Goal: Information Seeking & Learning: Learn about a topic

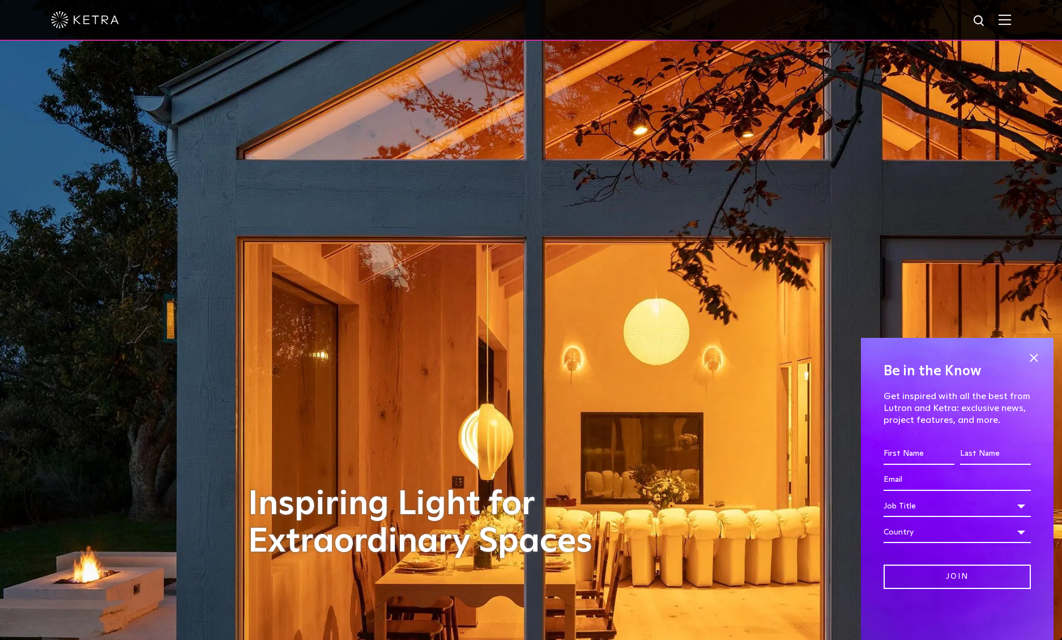
click at [1003, 22] on img at bounding box center [1005, 19] width 12 height 11
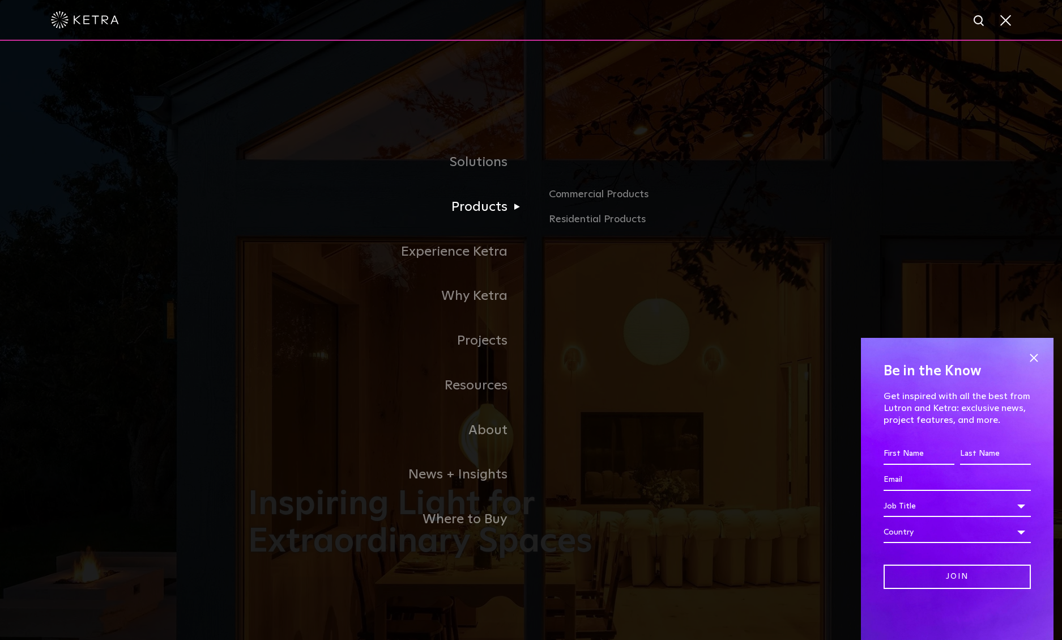
click at [474, 207] on link "Products" at bounding box center [389, 207] width 283 height 45
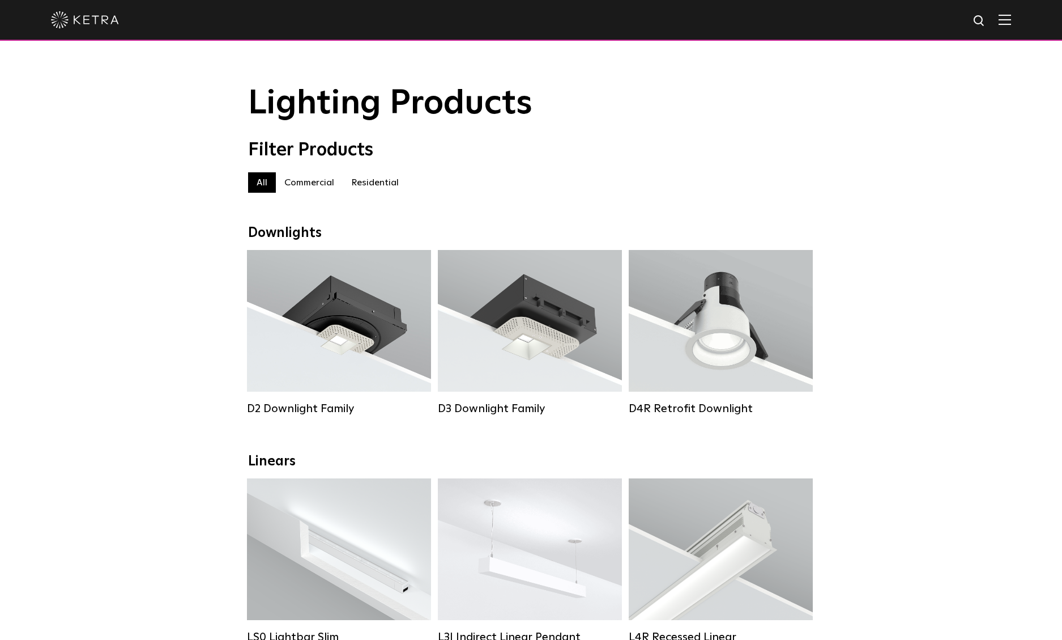
click at [373, 182] on label "Residential" at bounding box center [375, 182] width 65 height 20
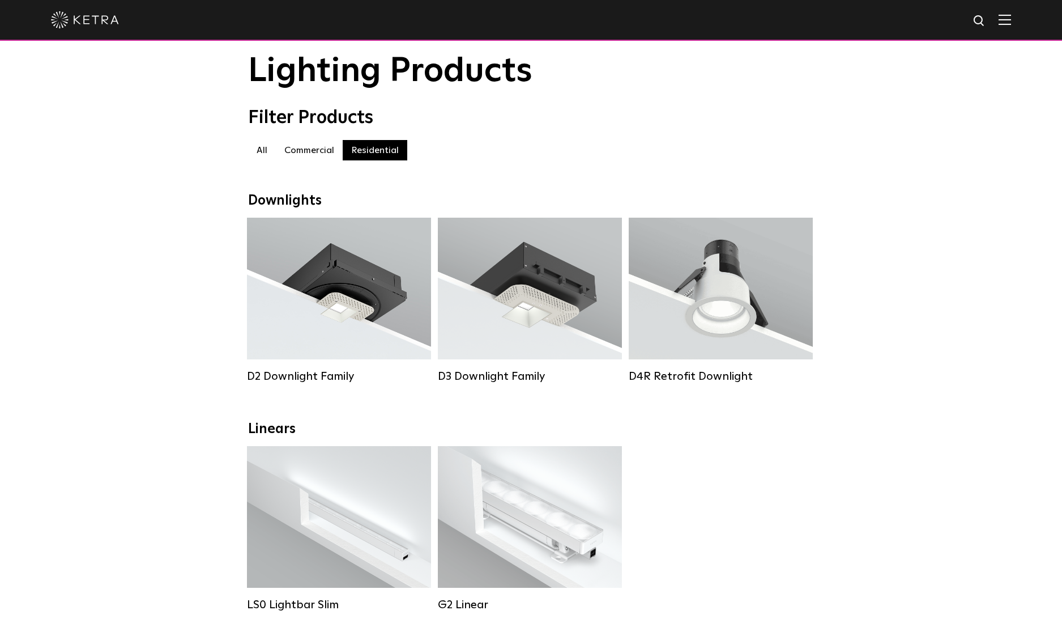
scroll to position [19, 0]
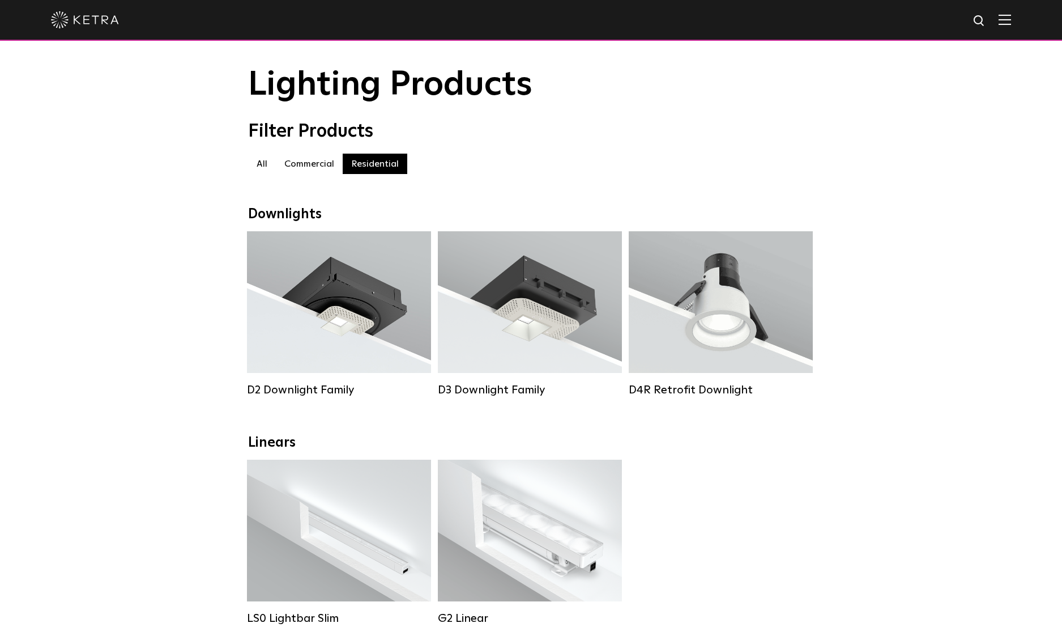
click at [304, 166] on label "Commercial" at bounding box center [309, 164] width 67 height 20
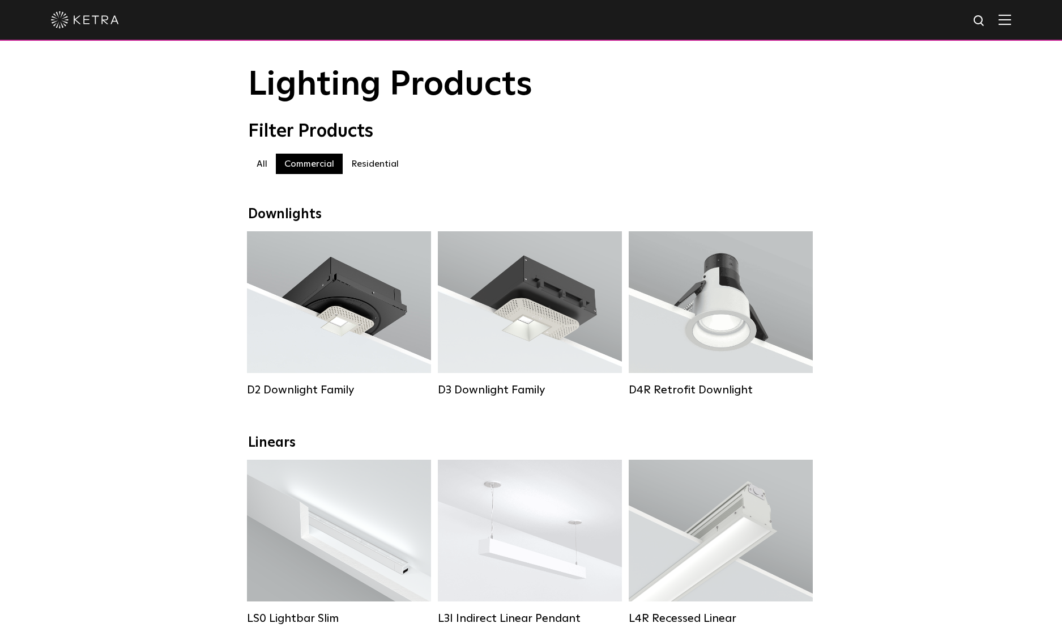
click at [365, 168] on label "Residential" at bounding box center [375, 164] width 65 height 20
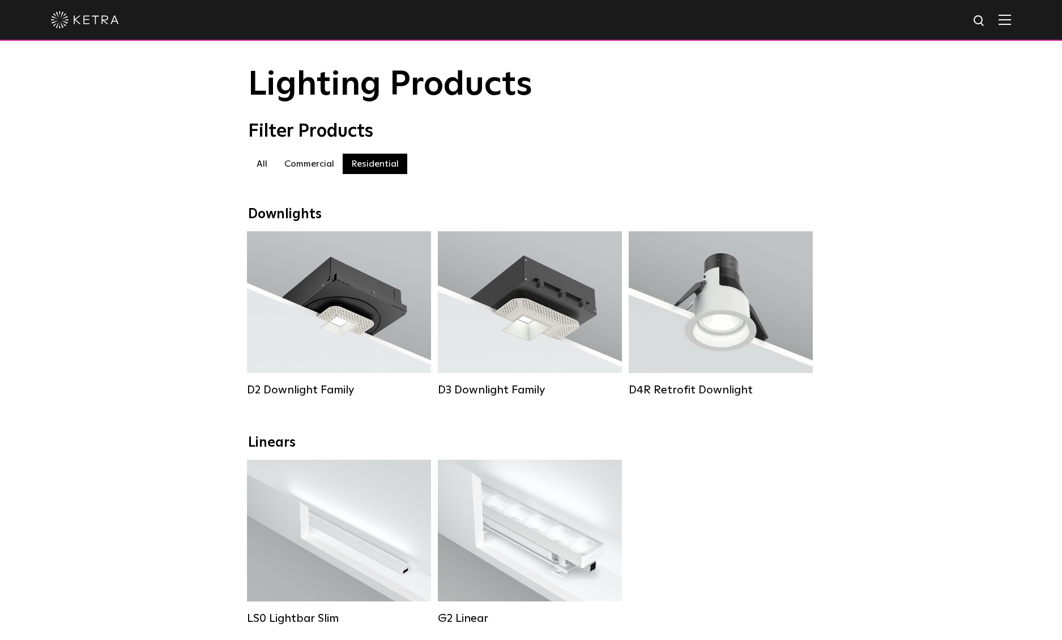
click at [316, 165] on label "Commercial" at bounding box center [309, 164] width 67 height 20
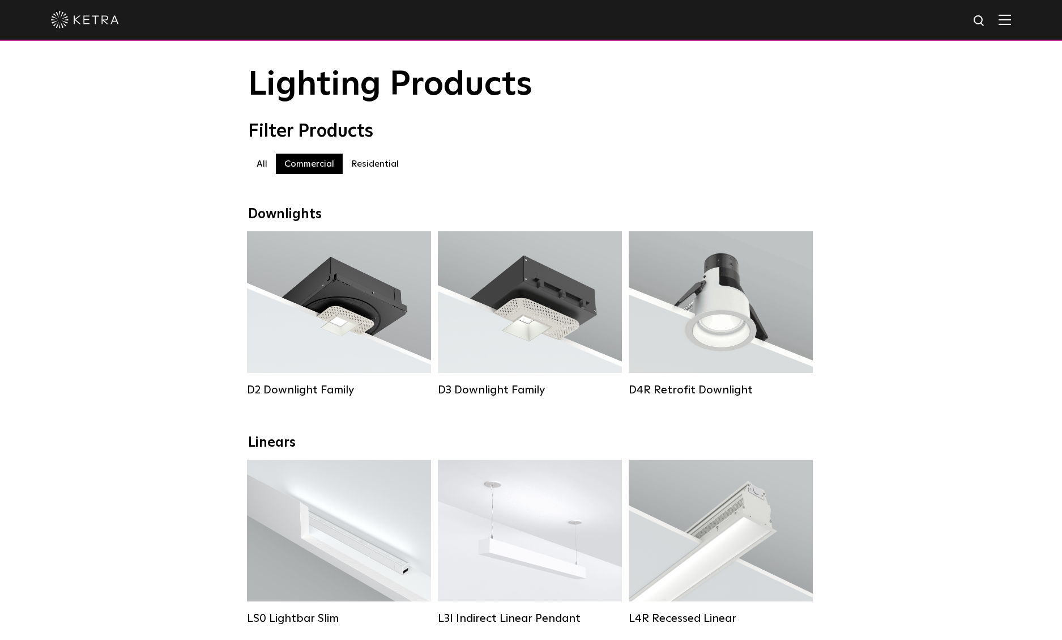
click at [359, 168] on label "Residential" at bounding box center [375, 164] width 65 height 20
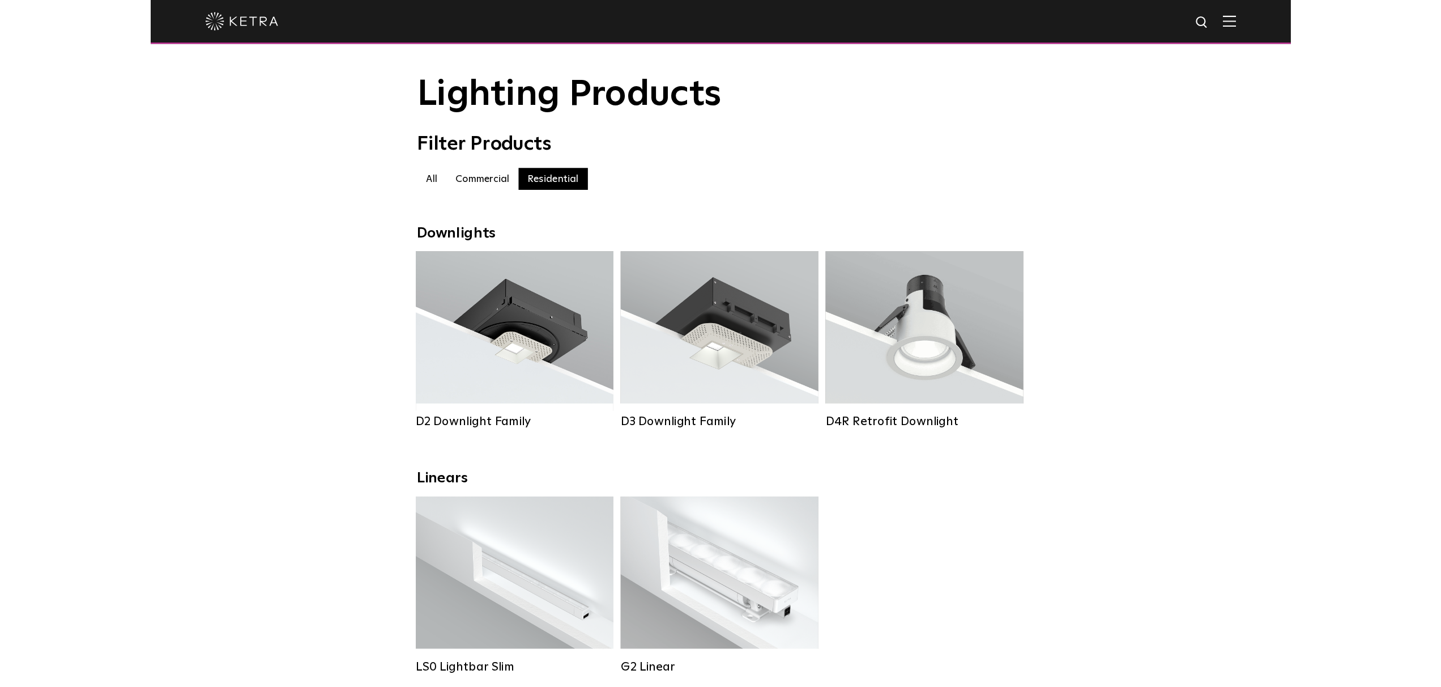
scroll to position [13, 0]
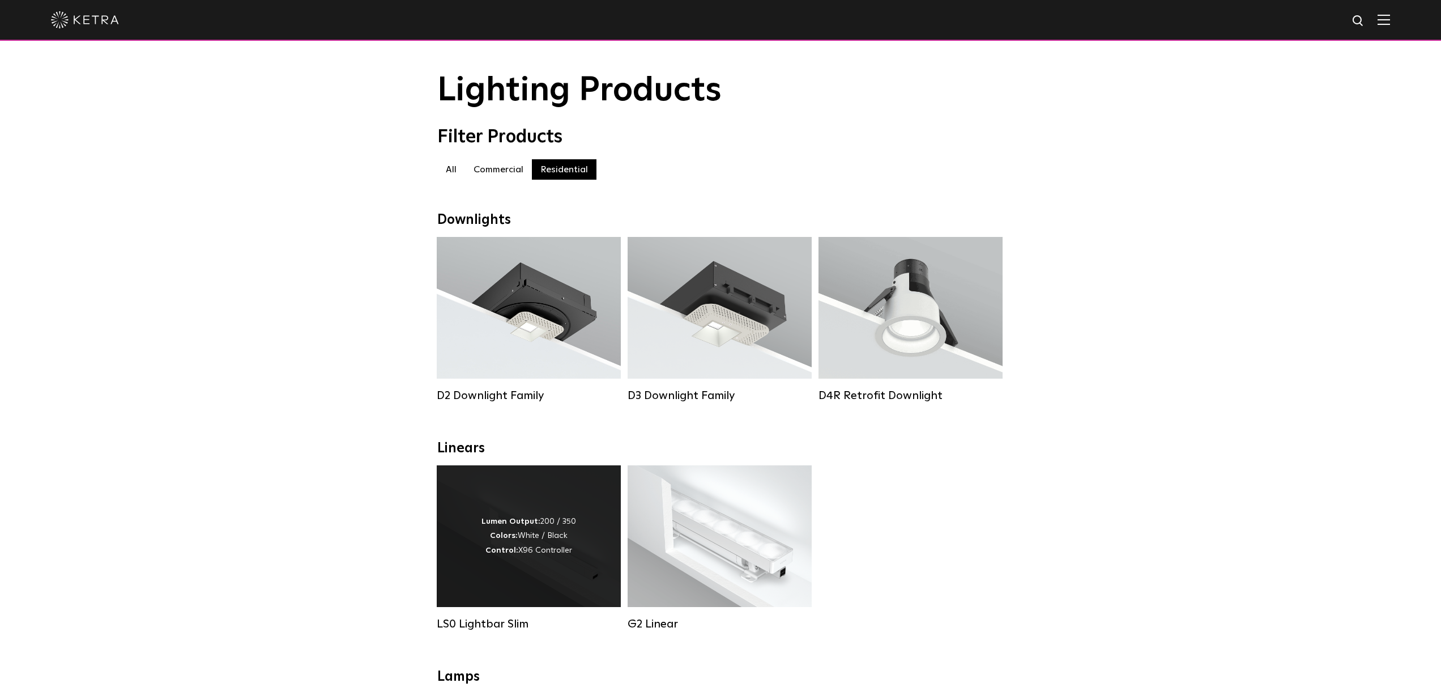
click at [585, 553] on div "Lumen Output: 200 / 350 Colors: White / Black Control: X96 Controller" at bounding box center [529, 536] width 184 height 142
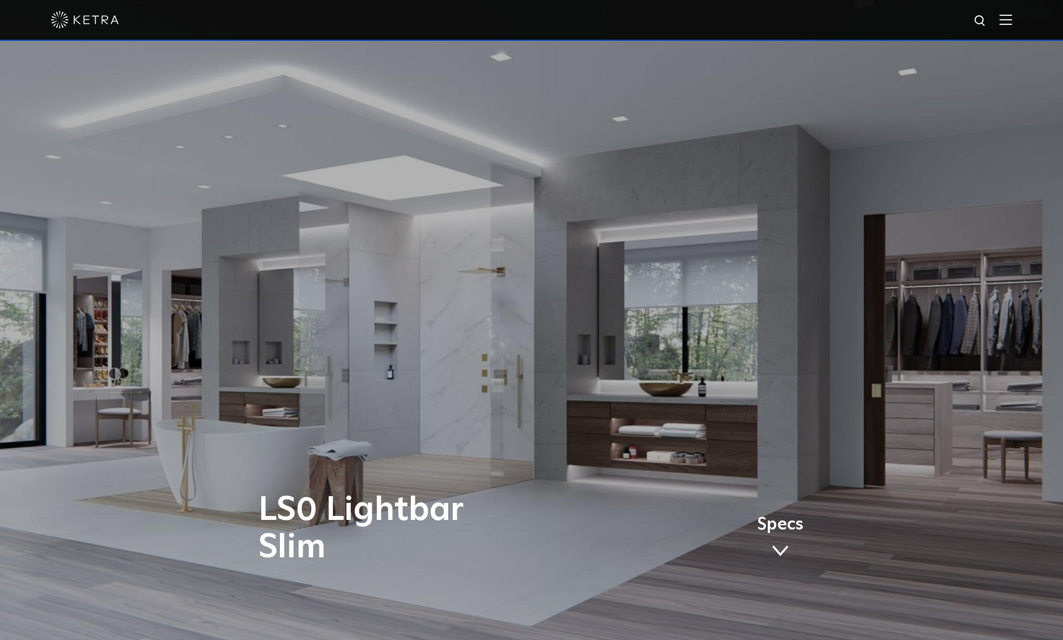
scroll to position [16, 0]
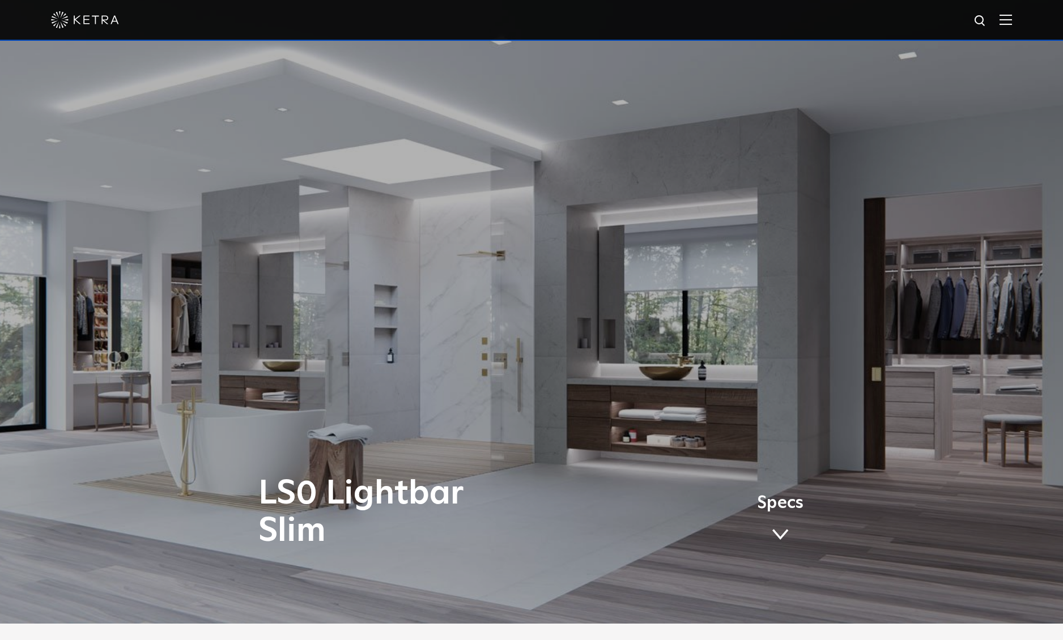
click at [788, 510] on span "Specs" at bounding box center [780, 503] width 46 height 16
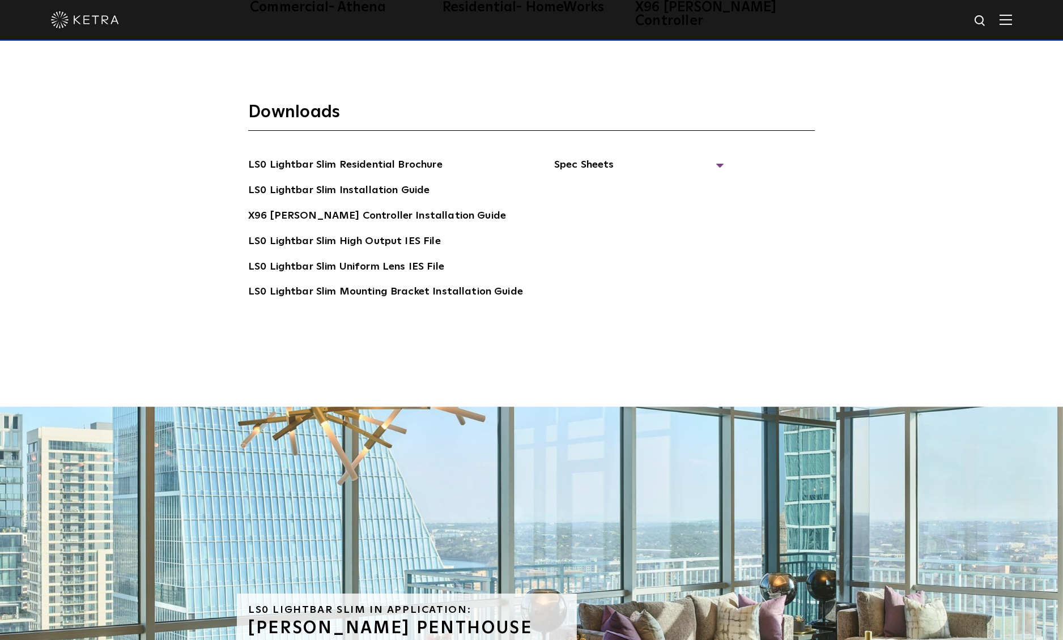
scroll to position [2691, 0]
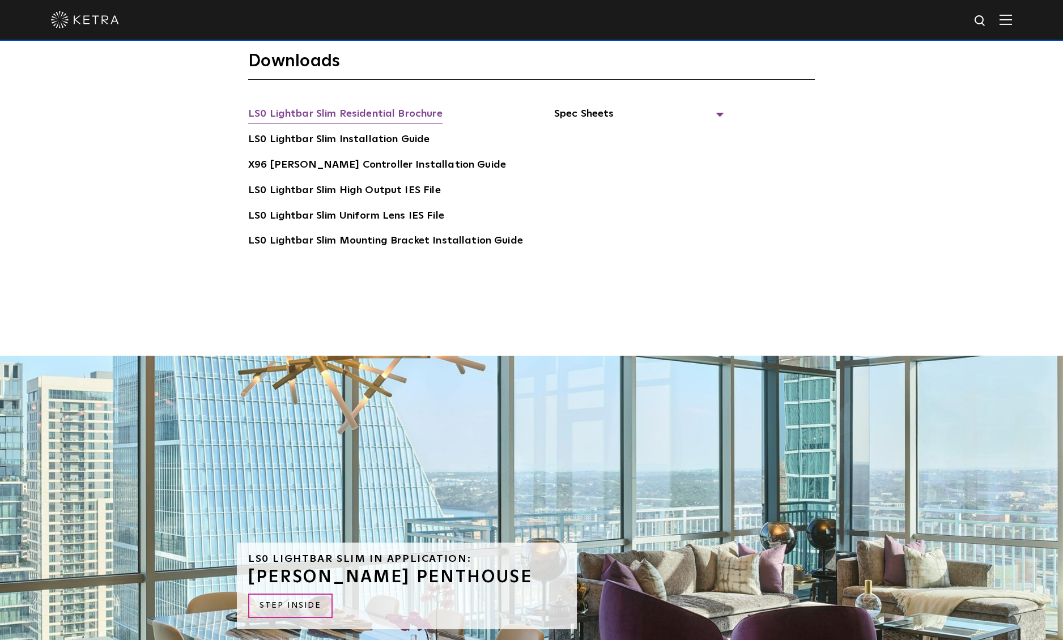
click at [333, 106] on link "LS0 Lightbar Slim Residential Brochure" at bounding box center [345, 115] width 194 height 18
click at [382, 131] on link "LS0 Lightbar Slim Installation Guide" at bounding box center [338, 140] width 181 height 18
